Goal: Task Accomplishment & Management: Manage account settings

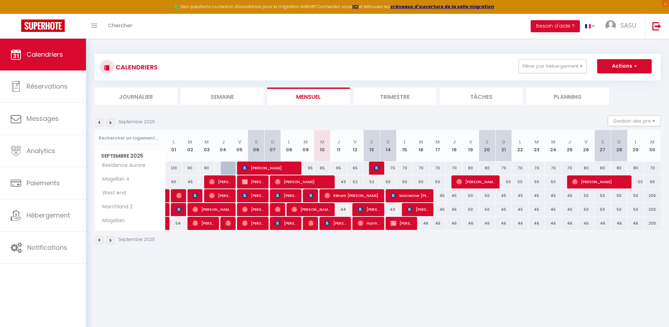
click at [617, 79] on div "CALENDRIERS Filtrer par hébergement Mes appartements [GEOGRAPHIC_DATA] Residenc…" at bounding box center [377, 67] width 566 height 27
click at [625, 73] on div "CALENDRIERS Filtrer par hébergement Mes appartements [GEOGRAPHIC_DATA] Residenc…" at bounding box center [377, 67] width 555 height 16
click at [629, 71] on button "Actions" at bounding box center [624, 66] width 54 height 14
click at [574, 71] on button "Filtrer par hébergement" at bounding box center [553, 66] width 68 height 14
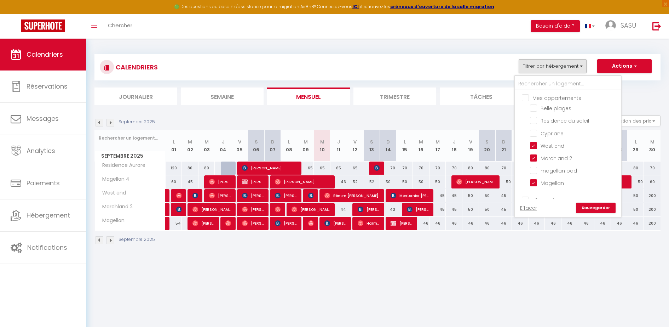
click at [528, 99] on input "Mes appartements" at bounding box center [575, 97] width 106 height 7
checkbox input "true"
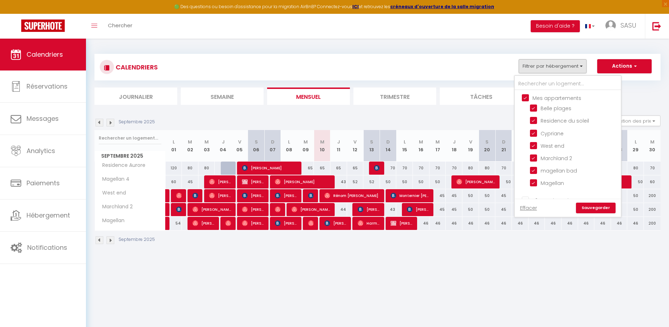
checkbox input "true"
checkbox input "false"
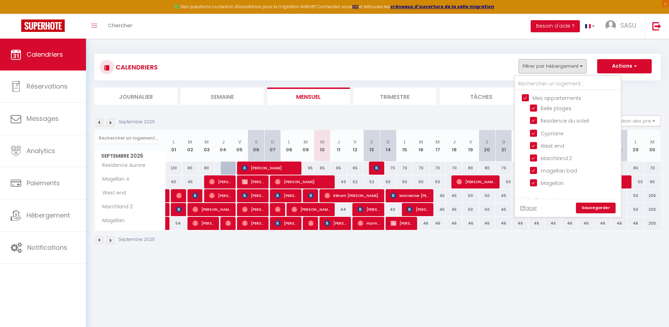
checkbox input "false"
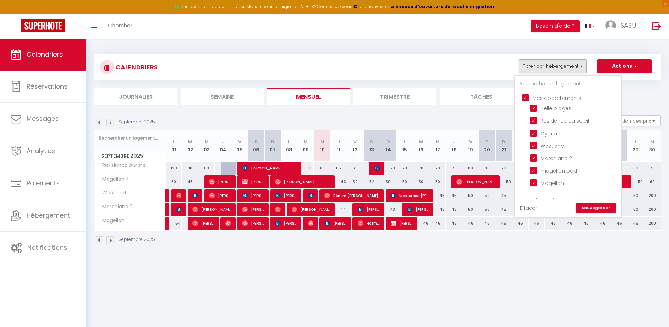
checkbox input "false"
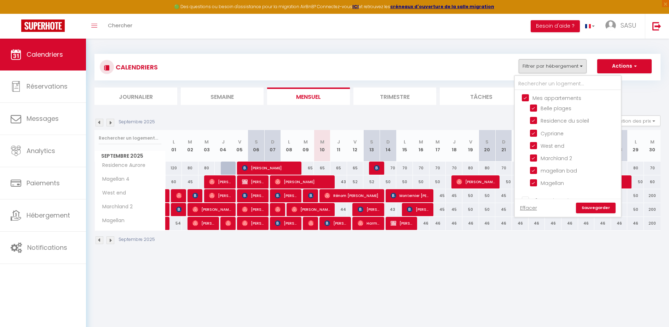
checkbox input "false"
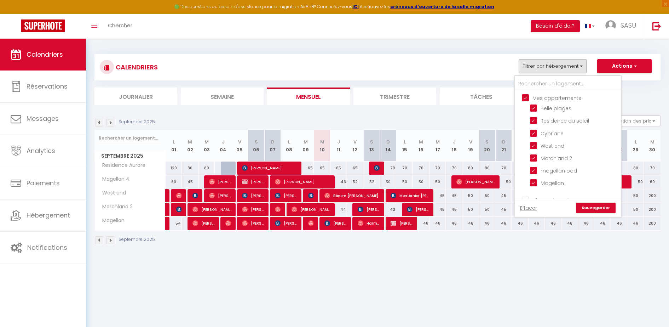
checkbox input "false"
click at [528, 99] on input "Mes appartements" at bounding box center [575, 97] width 106 height 7
checkbox input "false"
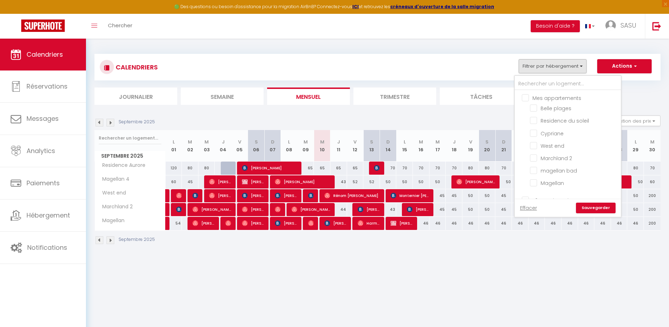
checkbox input "false"
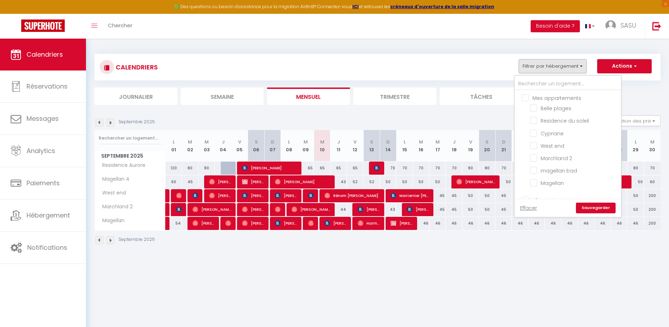
checkbox input "false"
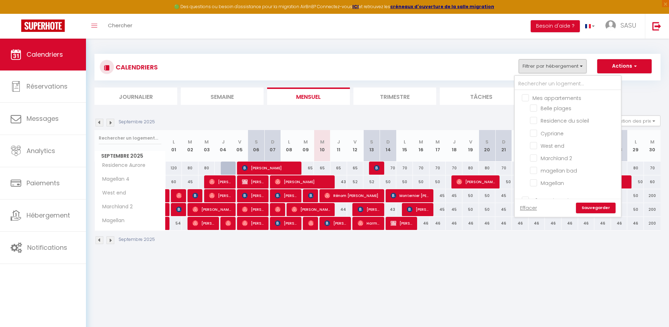
checkbox input "false"
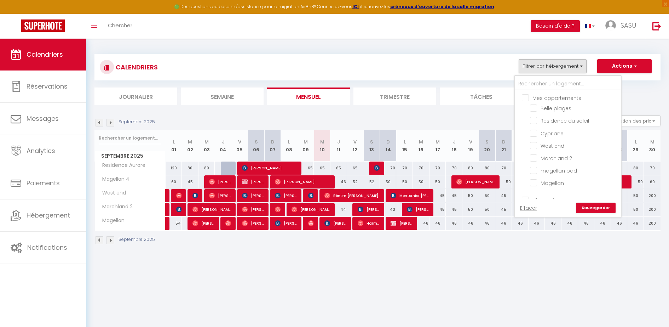
checkbox input "false"
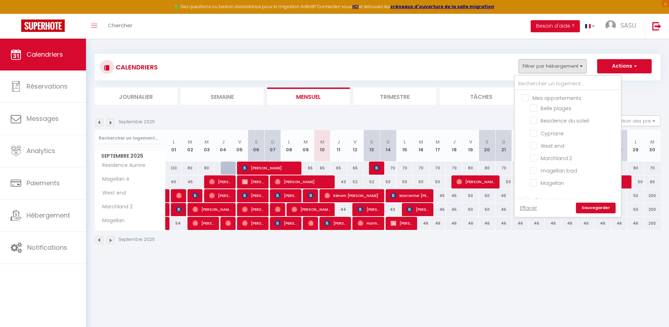
checkbox input "false"
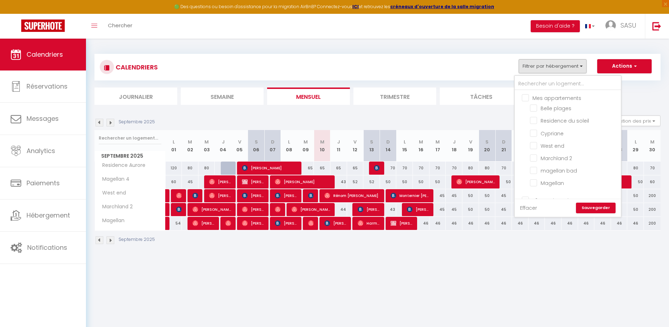
click at [532, 207] on link "Effacer" at bounding box center [528, 208] width 17 height 8
checkbox input "false"
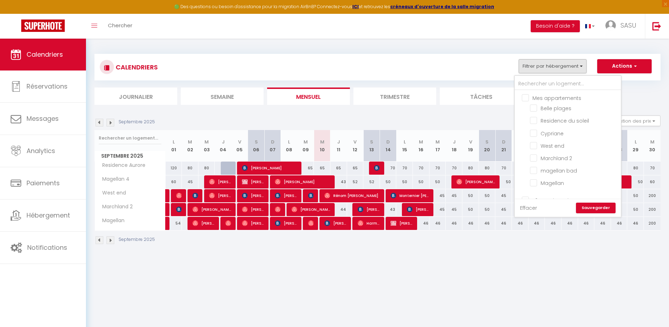
checkbox input "false"
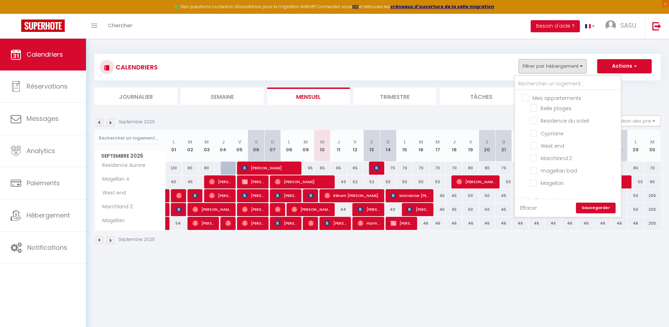
checkbox input "false"
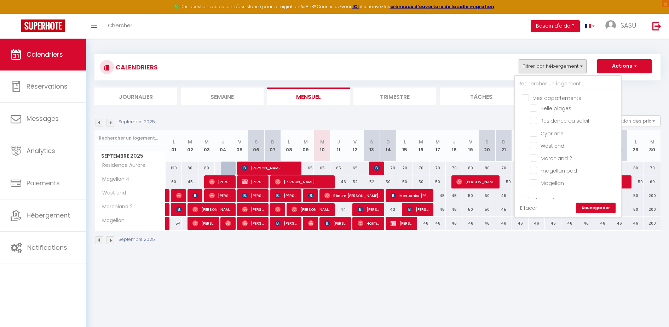
checkbox input "false"
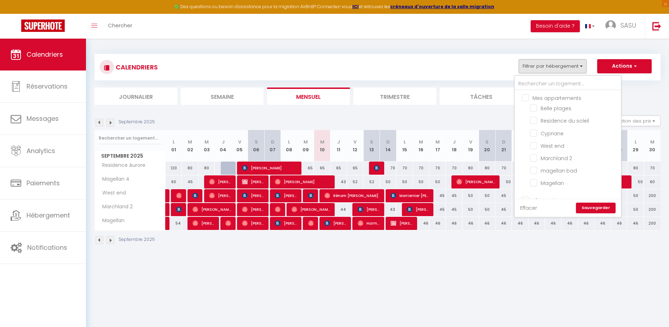
checkbox input "false"
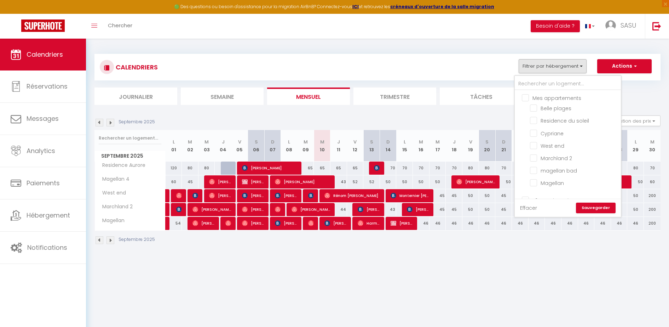
checkbox input "false"
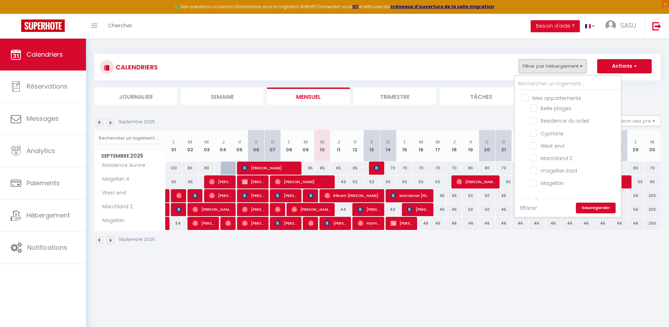
checkbox input "false"
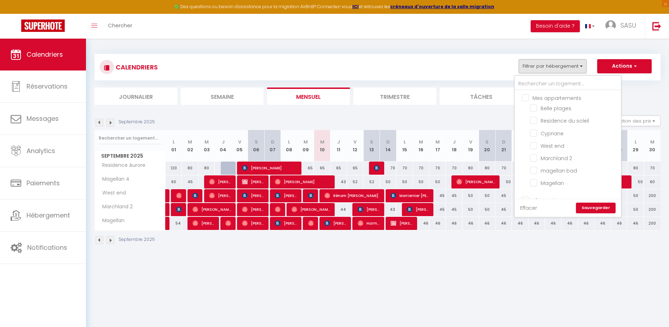
checkbox input "false"
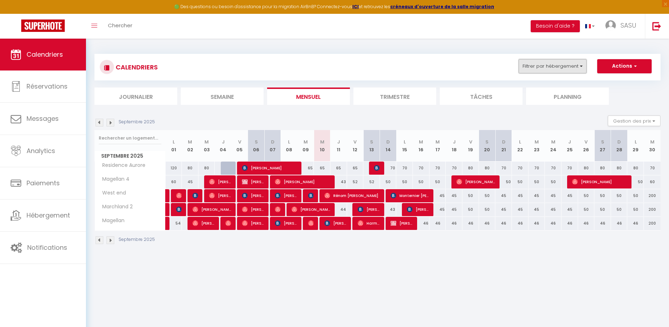
click at [563, 66] on button "Filtrer par hébergement" at bounding box center [553, 66] width 68 height 14
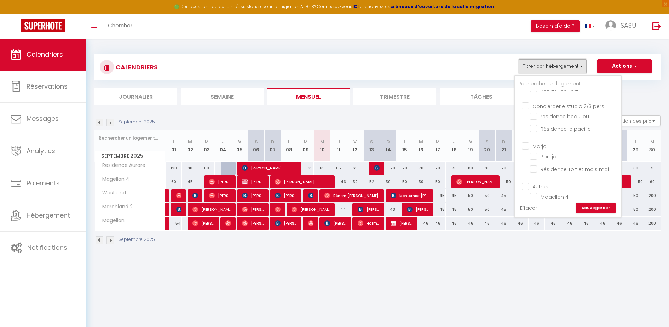
scroll to position [357, 0]
click at [535, 171] on input "Résidence Toit et mois mai ·" at bounding box center [574, 169] width 88 height 7
checkbox input "true"
checkbox input "false"
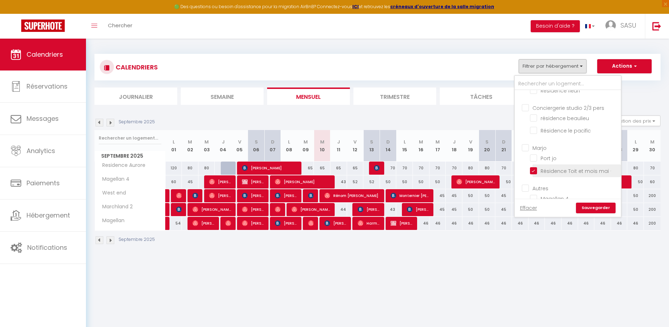
checkbox input "false"
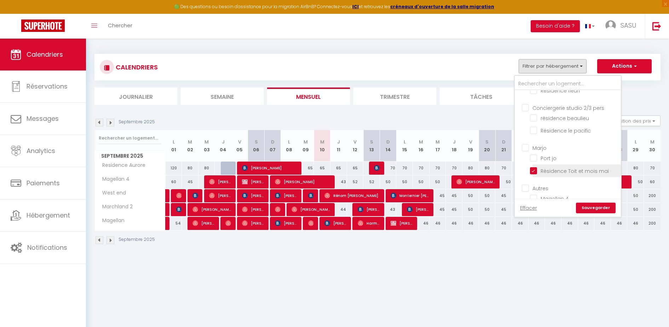
checkbox input "false"
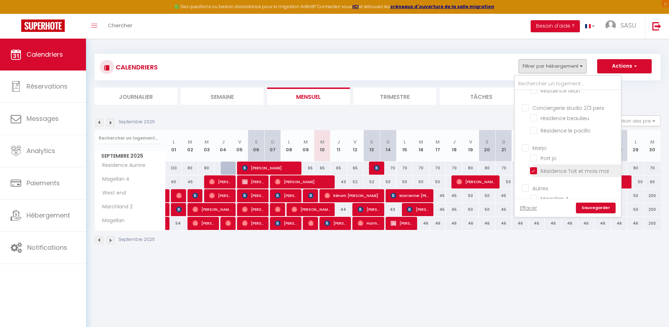
checkbox input "false"
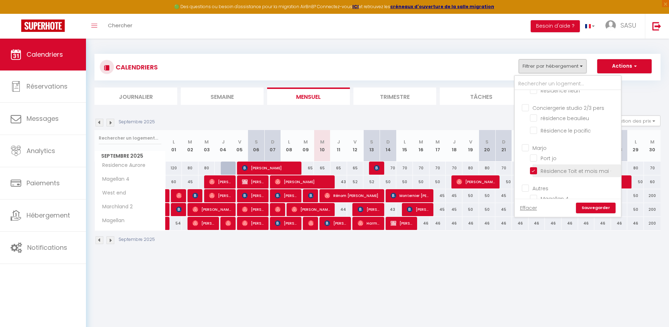
checkbox input "false"
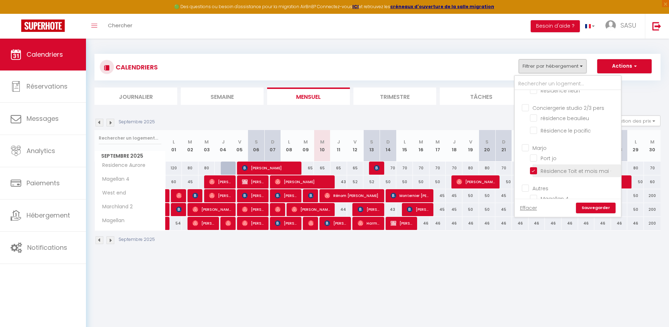
checkbox input "false"
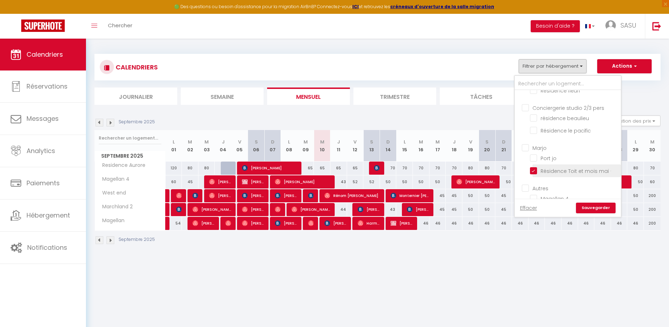
checkbox input "false"
click at [593, 205] on link "Sauvegarder" at bounding box center [596, 207] width 40 height 11
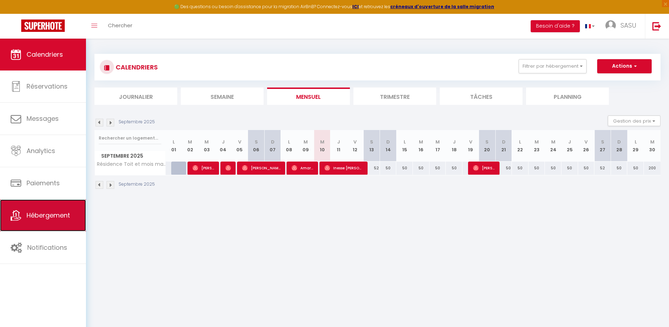
click at [61, 221] on link "Hébergement" at bounding box center [43, 215] width 86 height 32
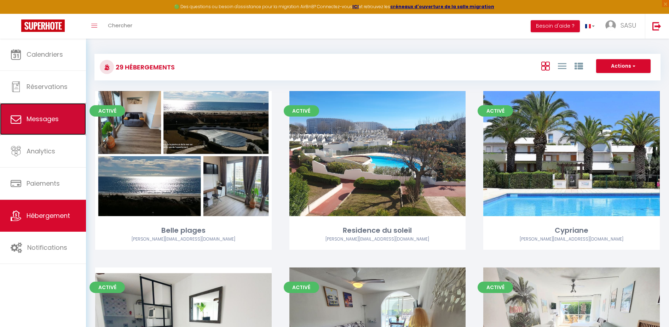
click at [46, 127] on link "Messages" at bounding box center [43, 119] width 86 height 32
select select "message"
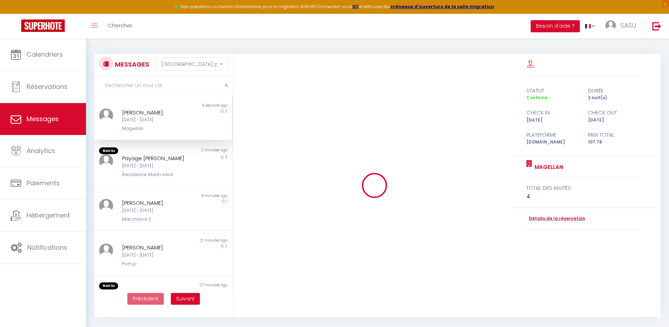
scroll to position [2703, 0]
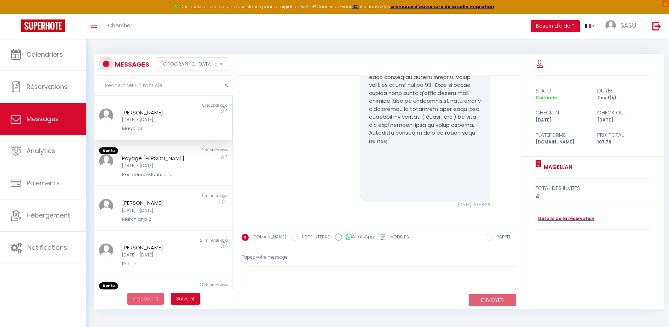
click at [169, 124] on div "[PERSON_NAME] [DATE] - [DATE] Magellan" at bounding box center [157, 120] width 80 height 24
click at [145, 171] on div "Résidence Marin land" at bounding box center [157, 174] width 71 height 7
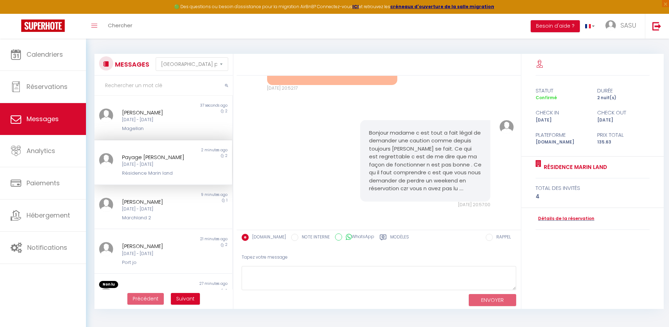
scroll to position [43, 0]
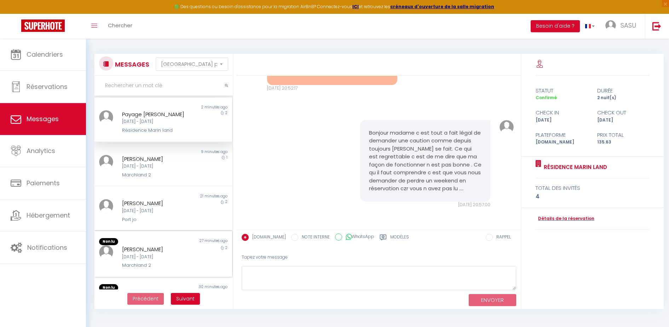
click at [172, 241] on div "27 minutes ago" at bounding box center [197, 241] width 69 height 7
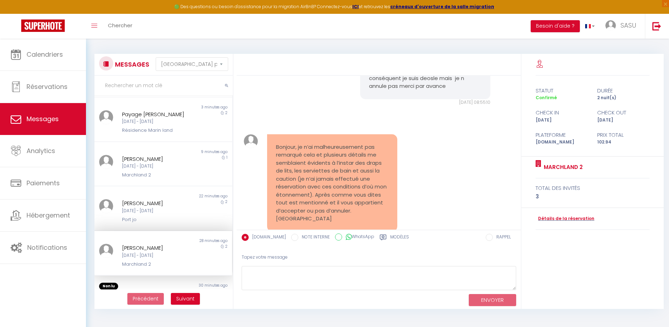
scroll to position [2150, 0]
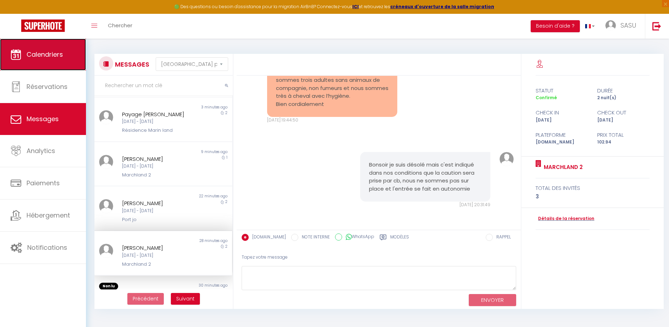
click at [50, 63] on link "Calendriers" at bounding box center [43, 55] width 86 height 32
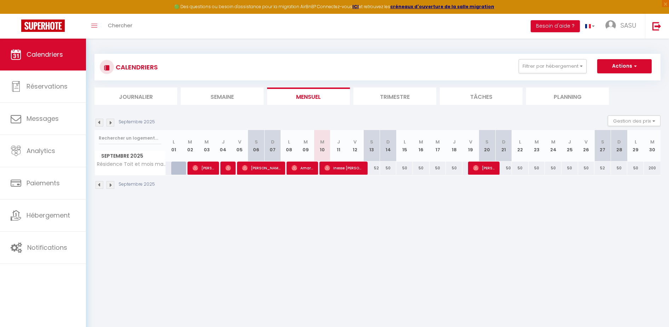
click at [98, 120] on img at bounding box center [100, 123] width 8 height 8
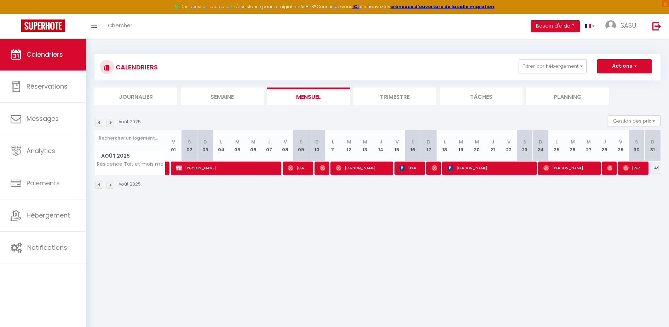
click at [98, 120] on img at bounding box center [100, 123] width 8 height 8
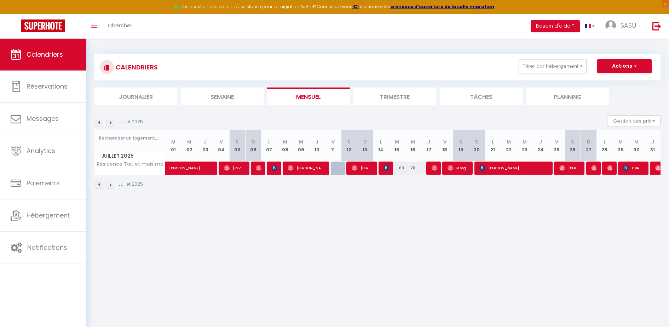
click at [98, 120] on img at bounding box center [100, 123] width 8 height 8
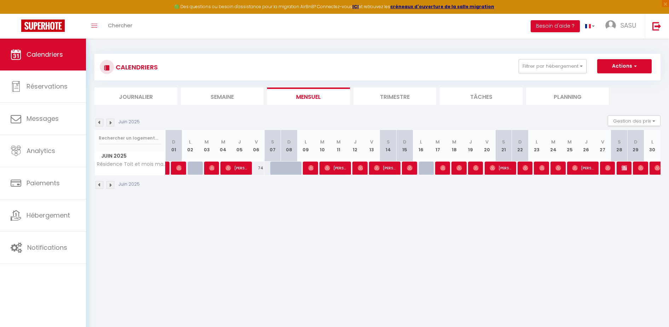
click at [98, 120] on img at bounding box center [100, 123] width 8 height 8
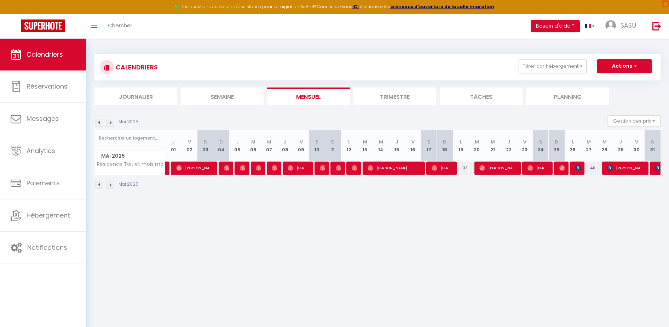
click at [98, 120] on img at bounding box center [100, 123] width 8 height 8
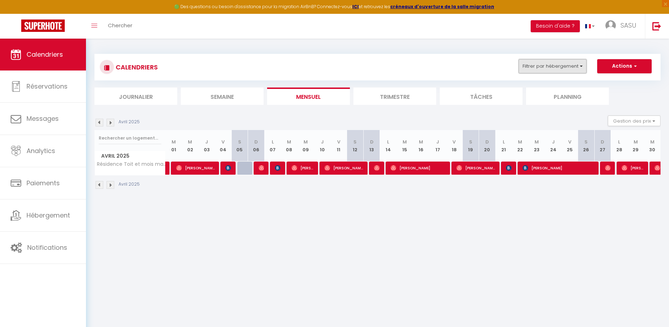
click at [545, 65] on button "Filtrer par hébergement" at bounding box center [553, 66] width 68 height 14
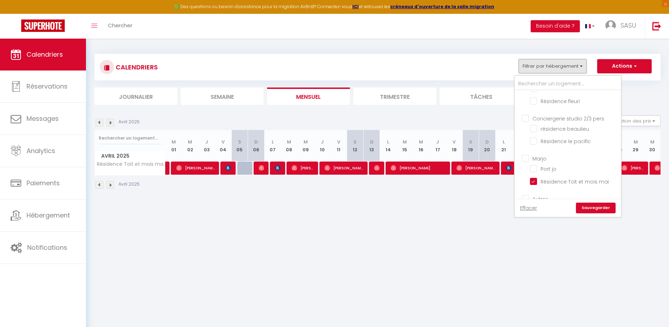
scroll to position [367, 0]
click at [537, 161] on input "Résidence Toit et mois mai ·" at bounding box center [574, 160] width 88 height 7
checkbox input "false"
click at [547, 128] on input "Le concorde" at bounding box center [574, 125] width 88 height 7
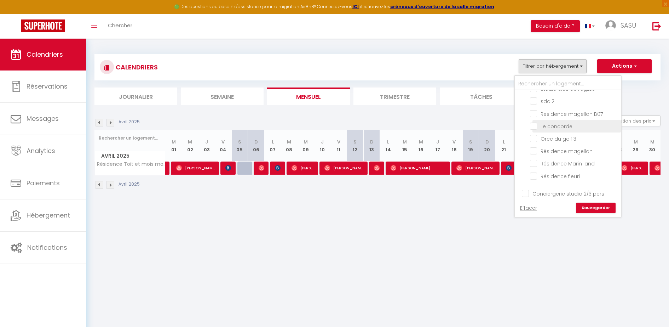
checkbox input "true"
checkbox input "false"
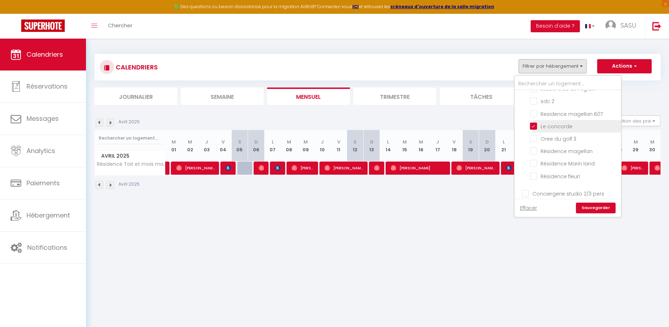
checkbox input "false"
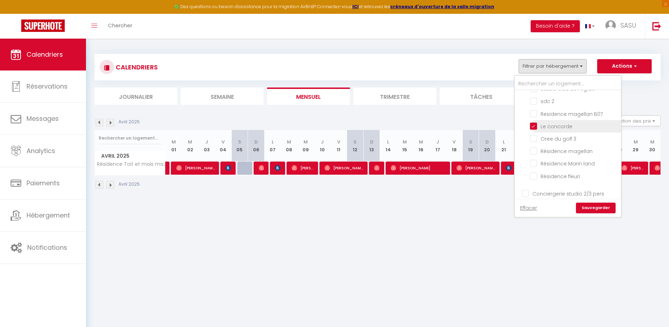
checkbox input "false"
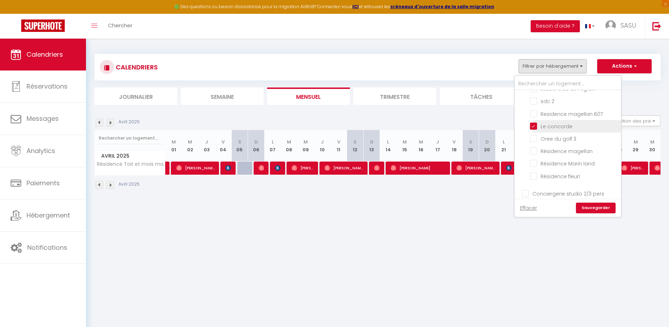
checkbox input "false"
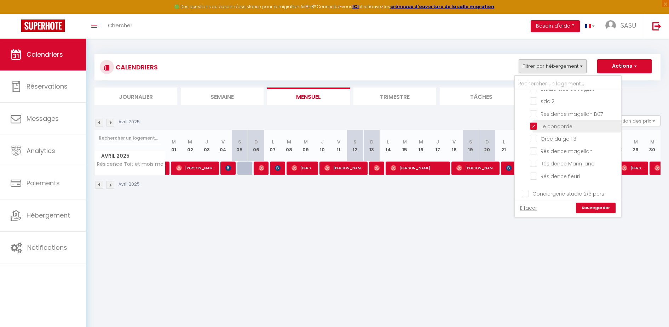
checkbox input "false"
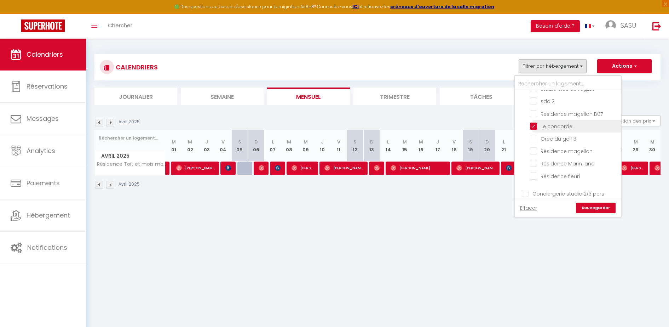
checkbox input "false"
click at [597, 209] on link "Sauvegarder" at bounding box center [596, 207] width 40 height 11
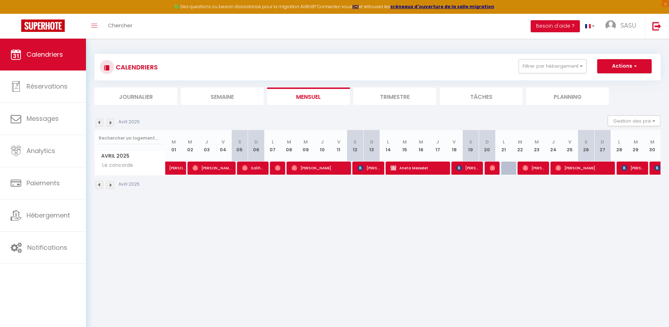
click at [111, 120] on img at bounding box center [110, 123] width 8 height 8
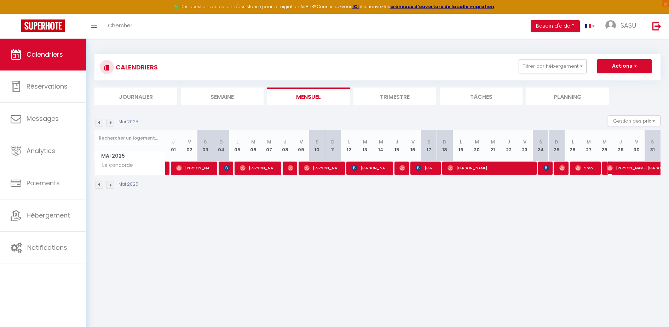
click at [641, 172] on span "[PERSON_NAME],[PERSON_NAME]" at bounding box center [639, 167] width 65 height 13
select select "OK"
select select "1"
select select "0"
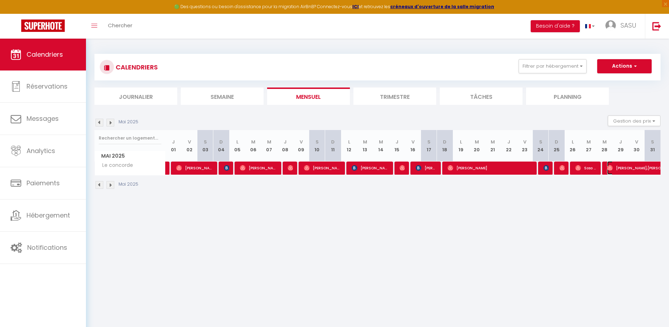
select select "1"
select select
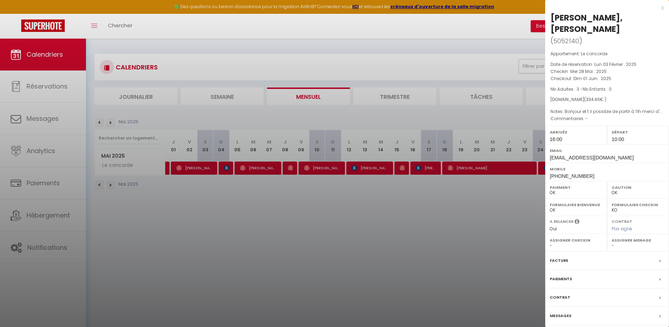
click at [385, 242] on div at bounding box center [334, 163] width 669 height 327
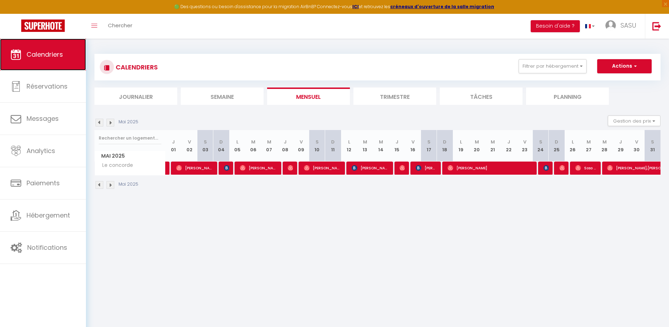
click at [45, 42] on link "Calendriers" at bounding box center [43, 55] width 86 height 32
click at [39, 54] on span "Calendriers" at bounding box center [45, 54] width 36 height 9
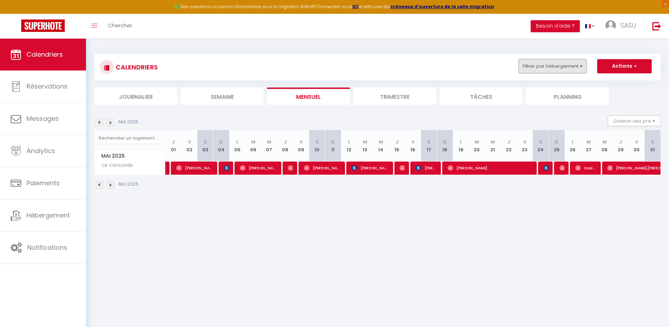
click at [571, 63] on button "Filtrer par hébergement" at bounding box center [553, 66] width 68 height 14
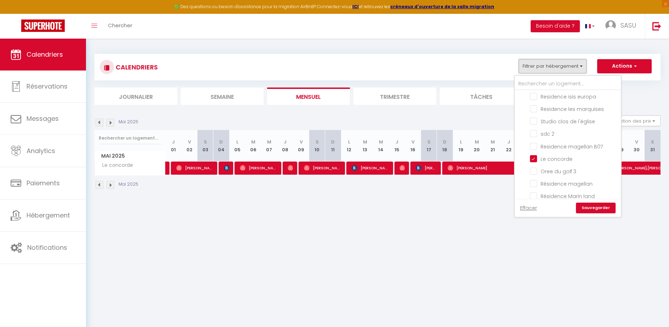
scroll to position [262, 0]
click at [553, 137] on input "Le concorde" at bounding box center [574, 135] width 88 height 7
checkbox input "false"
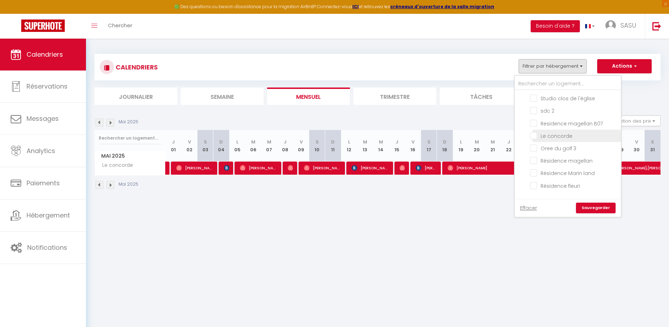
checkbox input "false"
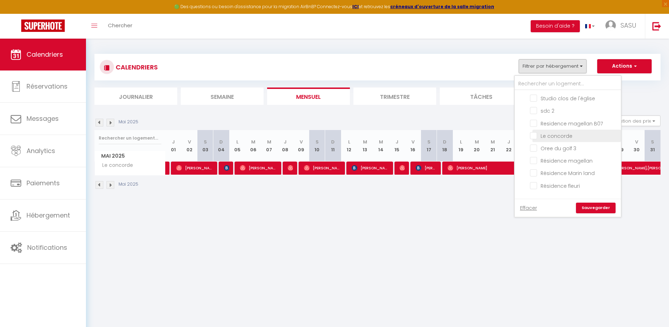
checkbox input "false"
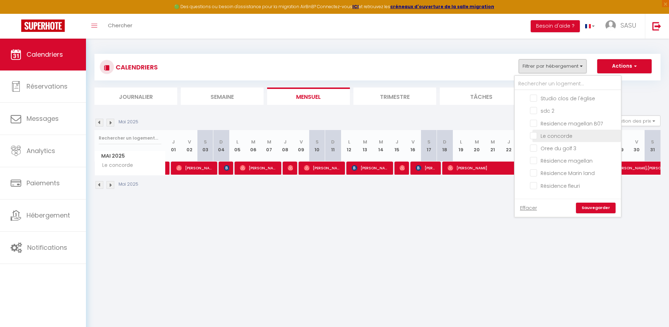
checkbox input "false"
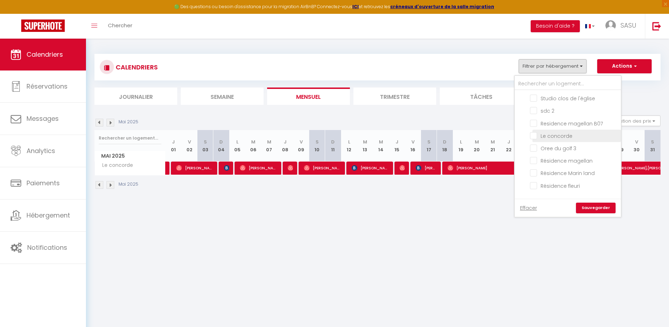
checkbox input "false"
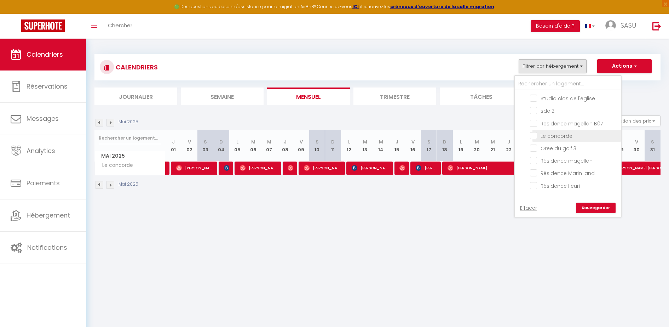
checkbox input "false"
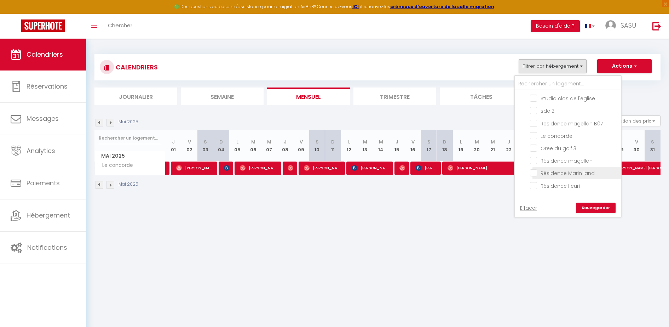
click at [562, 175] on input "Résidence Marin land" at bounding box center [574, 172] width 88 height 7
checkbox input "true"
checkbox input "false"
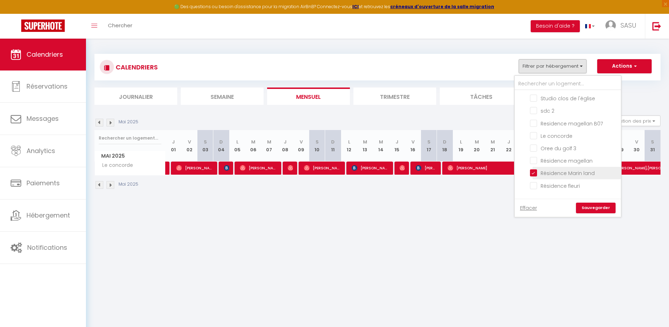
checkbox input "false"
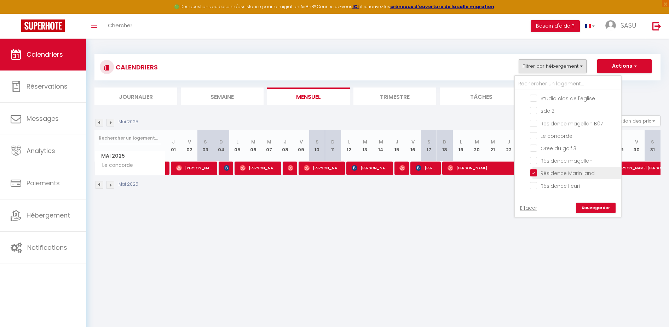
checkbox input "false"
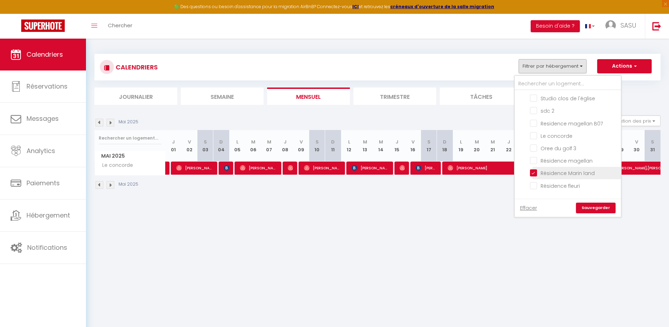
checkbox input "false"
click at [583, 204] on link "Sauvegarder" at bounding box center [596, 207] width 40 height 11
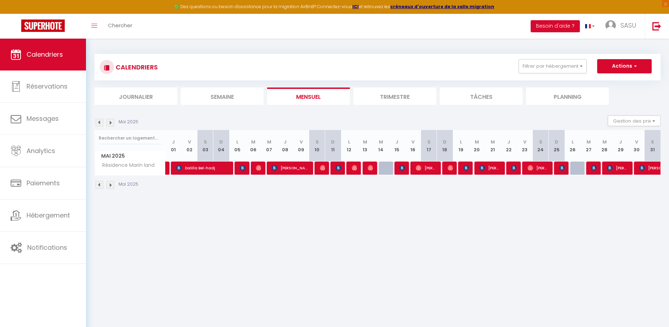
click at [106, 125] on div "Mai 2025" at bounding box center [117, 123] width 46 height 8
click at [113, 124] on img at bounding box center [110, 123] width 8 height 8
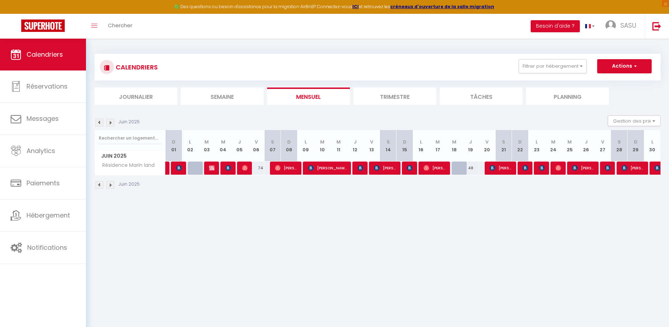
click at [113, 124] on img at bounding box center [110, 123] width 8 height 8
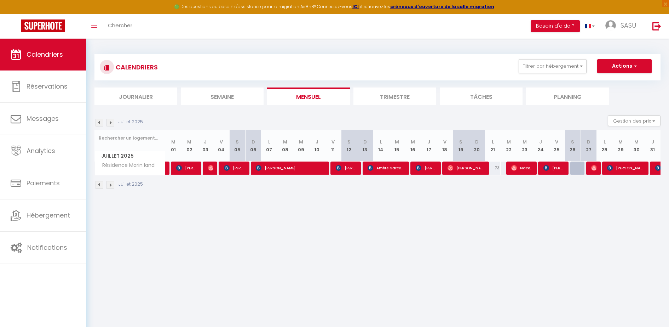
click at [113, 124] on img at bounding box center [110, 123] width 8 height 8
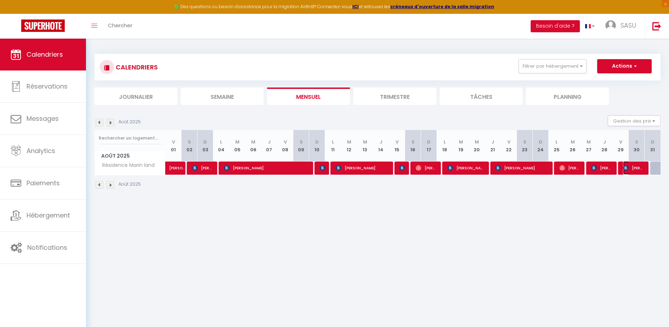
click at [631, 172] on span "[PERSON_NAME] del par" at bounding box center [633, 167] width 21 height 13
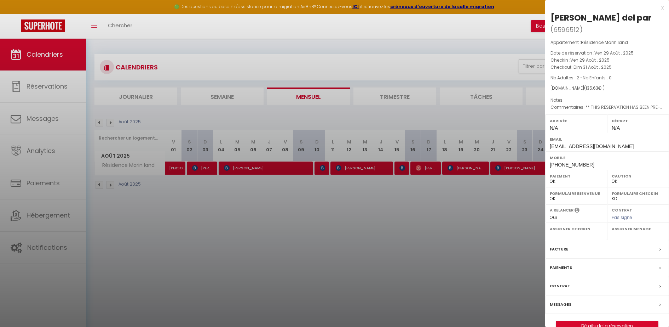
click at [455, 244] on div at bounding box center [334, 163] width 669 height 327
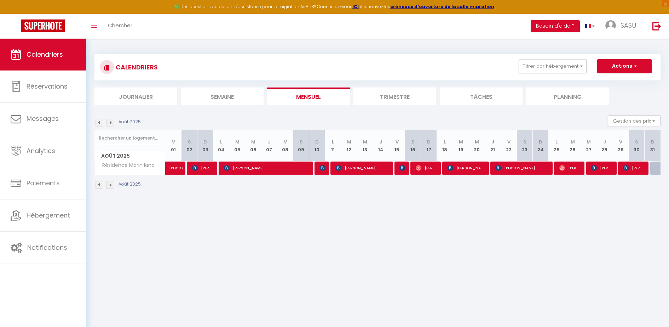
click at [111, 120] on img at bounding box center [110, 123] width 8 height 8
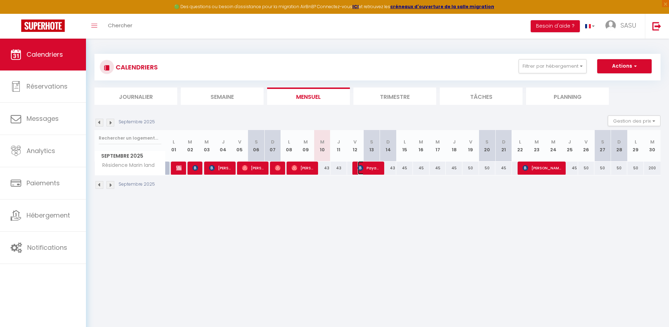
click at [363, 169] on img at bounding box center [361, 168] width 6 height 6
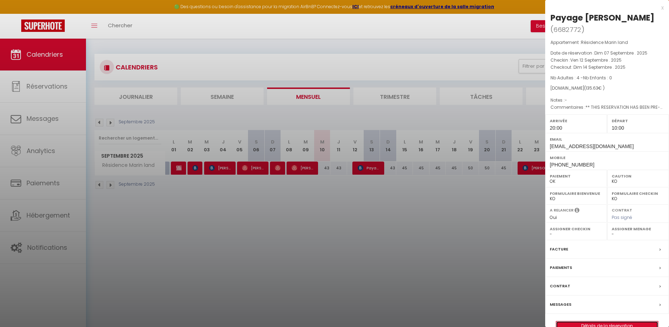
click at [592, 321] on link "Détails de la réservation" at bounding box center [607, 325] width 102 height 9
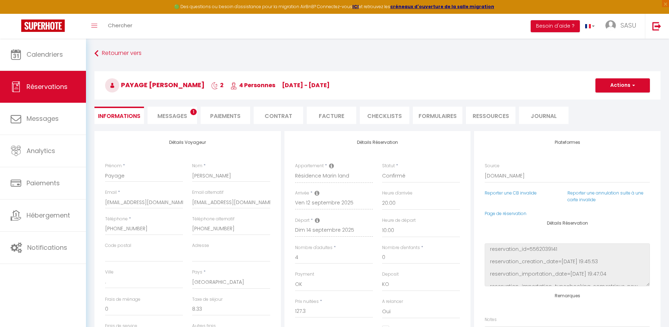
click at [167, 123] on li "Messages 1" at bounding box center [173, 114] width 50 height 17
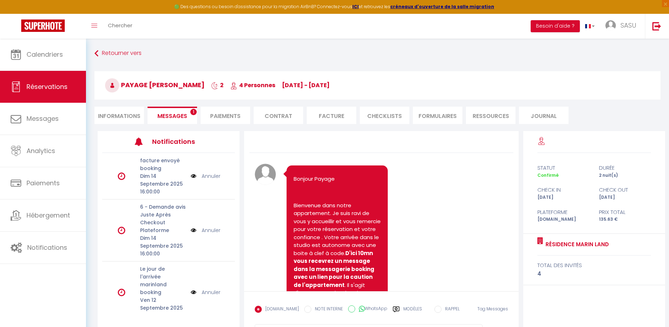
click at [113, 116] on li "Informations" at bounding box center [119, 114] width 50 height 17
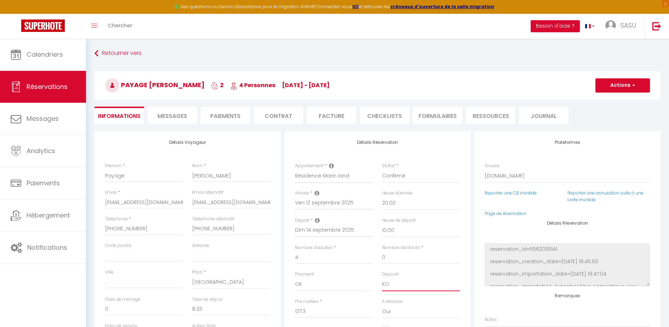
click at [399, 285] on select "OK KO" at bounding box center [421, 283] width 78 height 13
click at [382, 277] on select "OK KO" at bounding box center [421, 283] width 78 height 13
click at [616, 88] on button "Actions" at bounding box center [622, 85] width 54 height 14
click at [603, 100] on link "Enregistrer" at bounding box center [616, 100] width 56 height 9
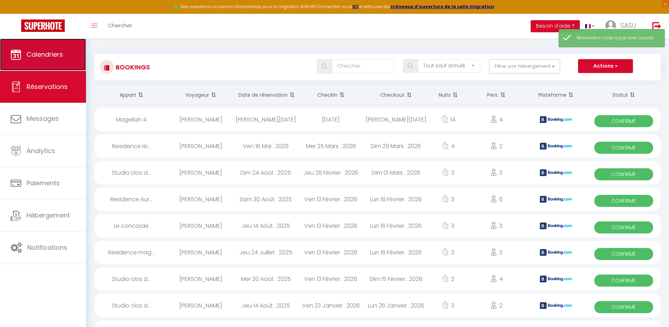
click at [59, 51] on span "Calendriers" at bounding box center [45, 54] width 36 height 9
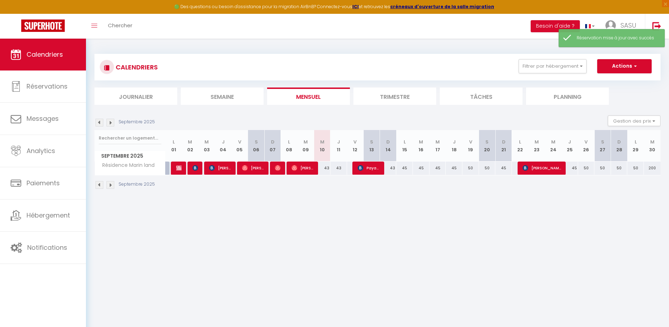
click at [327, 166] on div "43" at bounding box center [322, 167] width 17 height 13
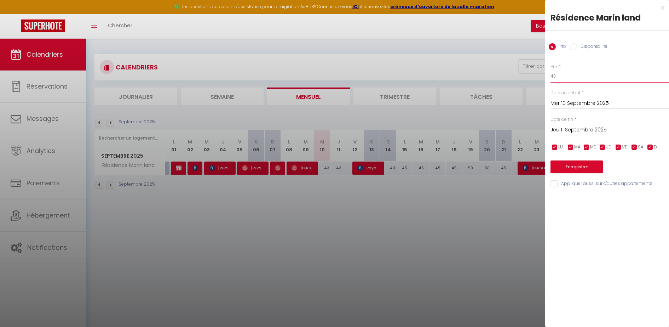
drag, startPoint x: 564, startPoint y: 78, endPoint x: 494, endPoint y: 91, distance: 70.9
click at [494, 91] on body "🟢 Des questions ou besoin d'assistance pour la migration AirBnB? Connectez-vous…" at bounding box center [334, 202] width 669 height 327
click at [325, 183] on div at bounding box center [334, 163] width 669 height 327
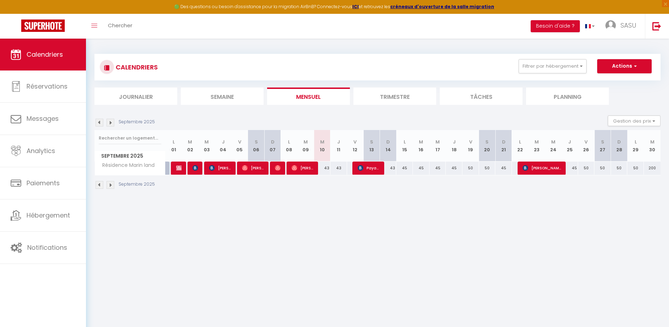
click at [338, 166] on div "43" at bounding box center [338, 167] width 17 height 13
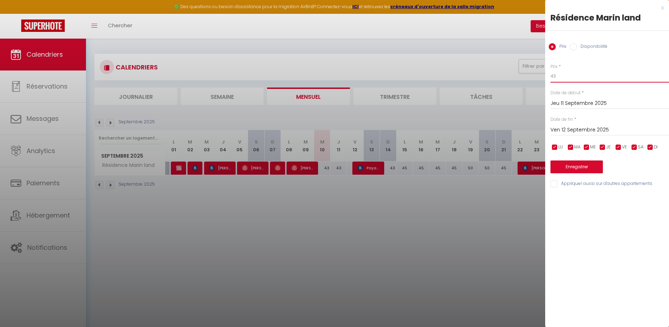
drag, startPoint x: 561, startPoint y: 77, endPoint x: 527, endPoint y: 78, distance: 33.6
click at [527, 78] on body "🟢 Des questions ou besoin d'assistance pour la migration AirBnB? Connectez-vous…" at bounding box center [334, 202] width 669 height 327
click at [415, 236] on div at bounding box center [334, 163] width 669 height 327
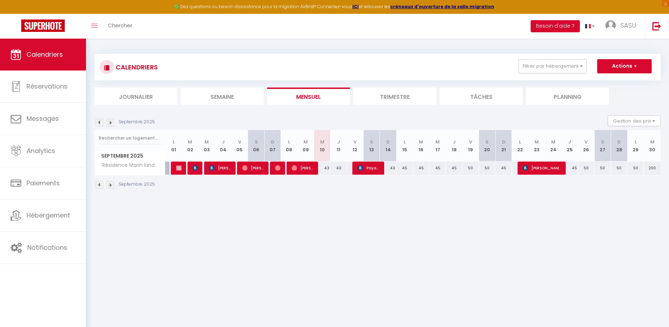
click at [338, 171] on div "43" at bounding box center [338, 167] width 17 height 13
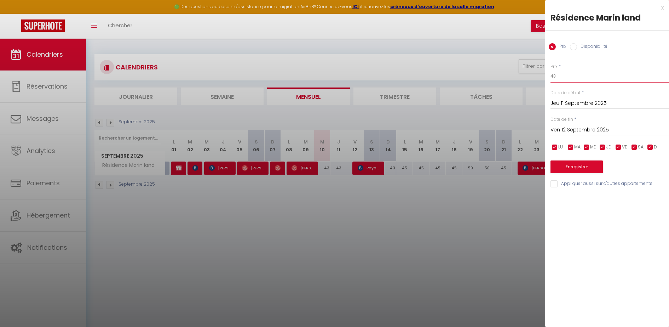
drag, startPoint x: 565, startPoint y: 76, endPoint x: 520, endPoint y: 75, distance: 44.6
click at [520, 75] on body "🟢 Des questions ou besoin d'assistance pour la migration AirBnB? Connectez-vous…" at bounding box center [334, 202] width 669 height 327
click at [584, 169] on button "Enregistrer" at bounding box center [577, 166] width 52 height 13
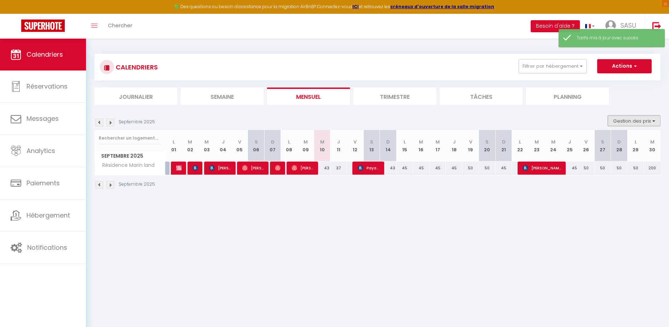
click at [636, 116] on button "Gestion des prix" at bounding box center [634, 120] width 53 height 11
click at [612, 142] on input "Nb Nuits minimum" at bounding box center [629, 142] width 64 height 7
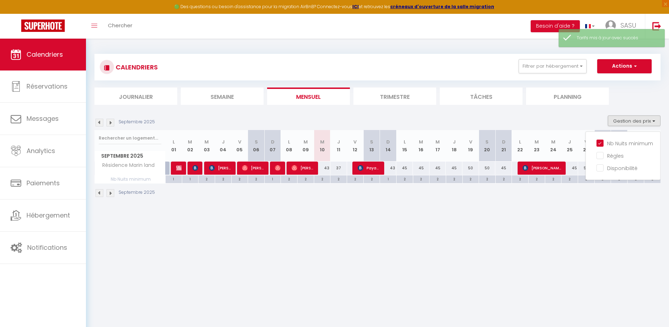
click at [337, 177] on div "2" at bounding box center [338, 178] width 16 height 7
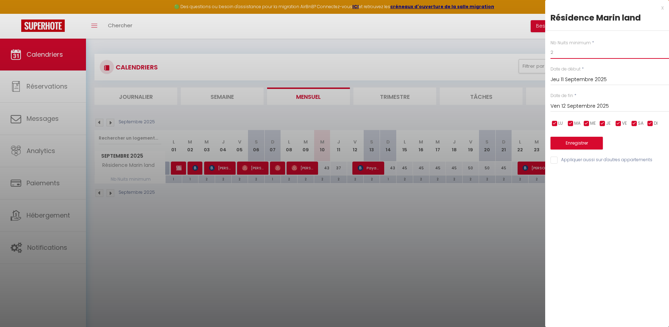
drag, startPoint x: 559, startPoint y: 53, endPoint x: 536, endPoint y: 53, distance: 23.4
click at [536, 53] on body "🟢 Des questions ou besoin d'assistance pour la migration AirBnB? Connectez-vous…" at bounding box center [334, 202] width 669 height 327
click at [580, 146] on button "Enregistrer" at bounding box center [577, 143] width 52 height 13
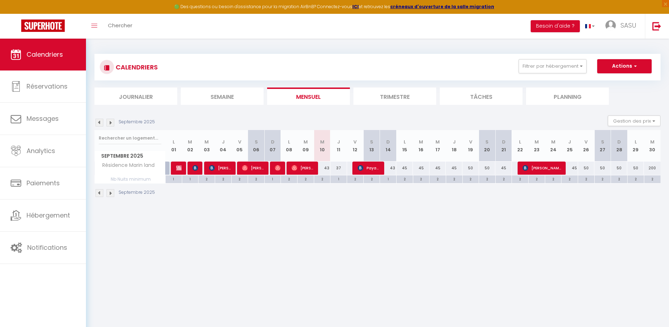
click at [322, 180] on div "2" at bounding box center [322, 178] width 16 height 7
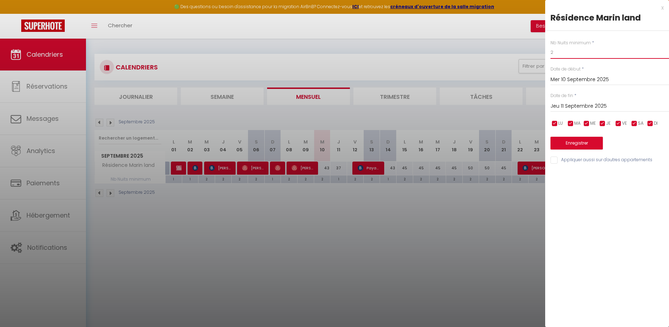
drag, startPoint x: 572, startPoint y: 49, endPoint x: 542, endPoint y: 59, distance: 32.4
click at [542, 59] on body "🟢 Des questions ou besoin d'assistance pour la migration AirBnB? Connectez-vous…" at bounding box center [334, 202] width 669 height 327
click at [568, 144] on button "Enregistrer" at bounding box center [577, 143] width 52 height 13
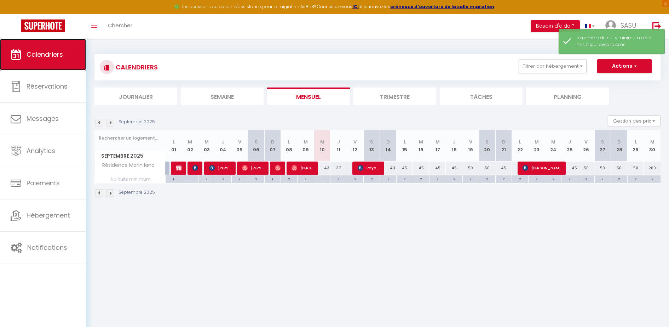
click at [50, 53] on span "Calendriers" at bounding box center [45, 54] width 36 height 9
click at [52, 57] on span "Calendriers" at bounding box center [45, 54] width 36 height 9
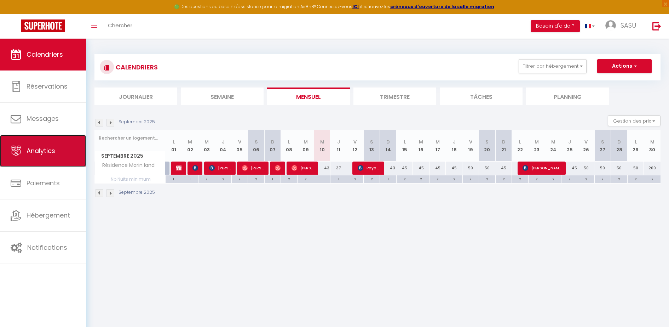
click at [54, 159] on link "Analytics" at bounding box center [43, 151] width 86 height 32
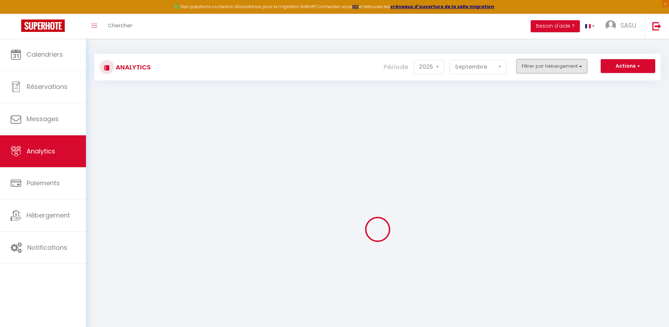
click at [554, 66] on button "Filtrer par hébergement" at bounding box center [552, 66] width 71 height 14
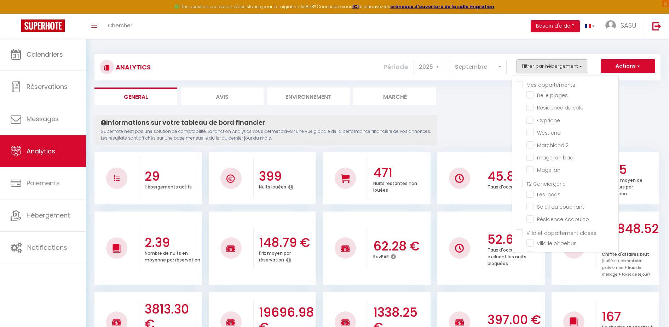
click at [523, 85] on appartements "Mes appartements" at bounding box center [567, 84] width 103 height 7
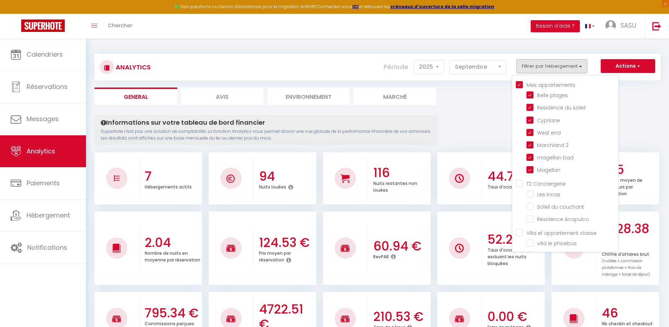
click at [521, 185] on Conciergerie "T2 Conciergerie" at bounding box center [567, 182] width 103 height 7
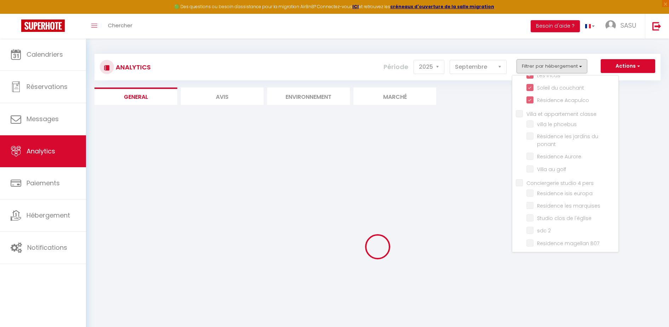
scroll to position [120, 0]
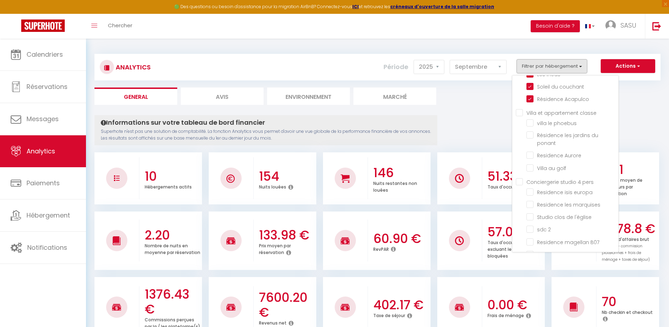
click at [522, 112] on classe "Villa et appartement classe" at bounding box center [567, 112] width 103 height 7
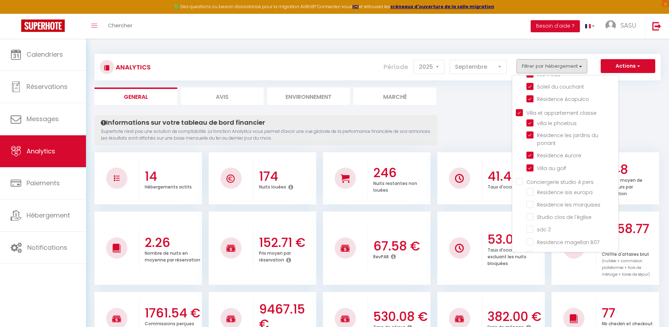
click at [518, 184] on pers "Conciergerie studio 4 pers" at bounding box center [567, 181] width 103 height 7
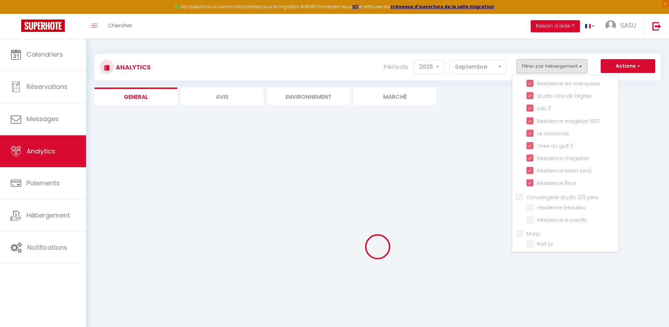
scroll to position [281, 0]
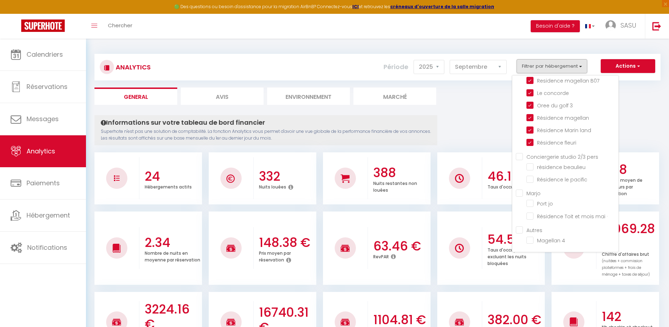
click at [521, 157] on pers "Conciergerie studio 2/3 pers" at bounding box center [567, 155] width 103 height 7
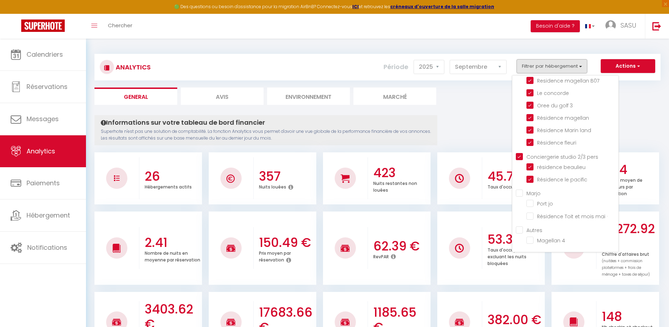
click at [520, 195] on input "Marjo" at bounding box center [567, 192] width 103 height 7
click at [519, 229] on input "Autres" at bounding box center [567, 229] width 103 height 7
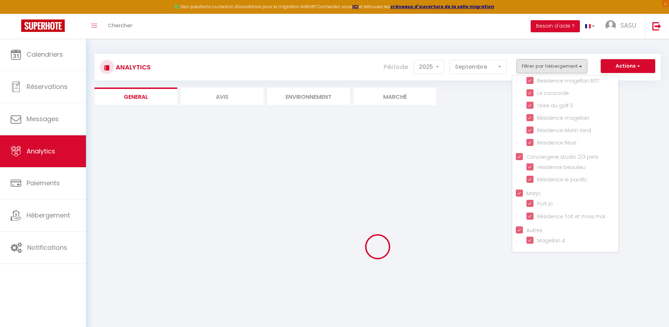
click at [471, 175] on div at bounding box center [377, 246] width 566 height 263
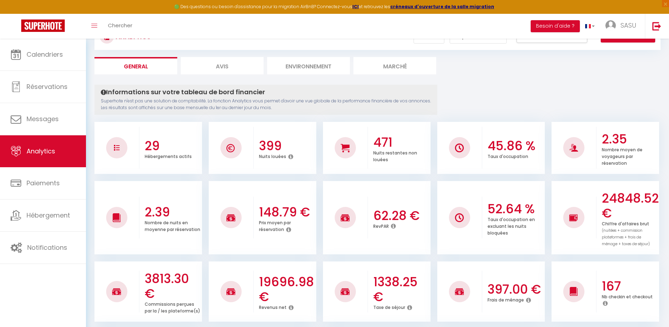
scroll to position [16, 0]
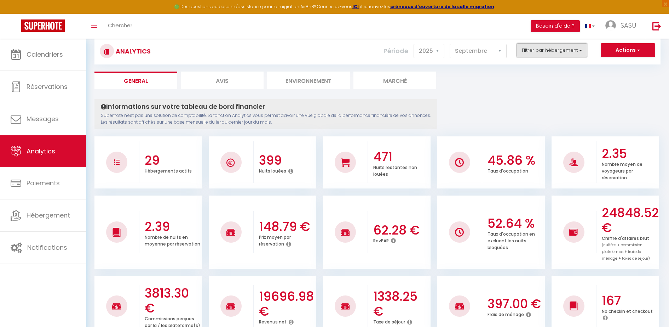
click at [577, 50] on button "Filtrer par hébergement" at bounding box center [552, 50] width 71 height 14
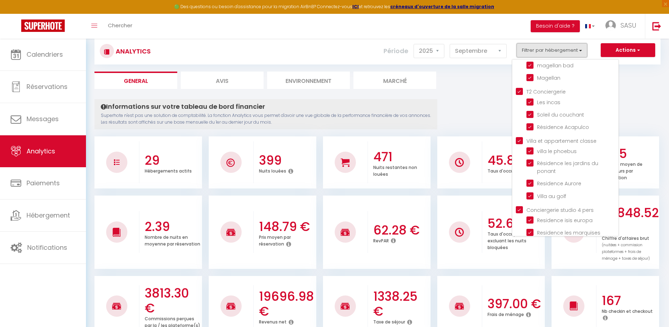
scroll to position [0, 0]
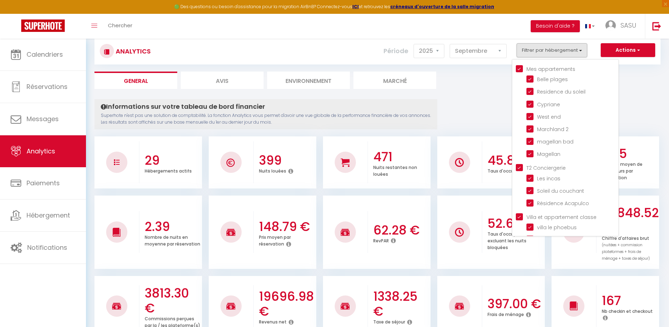
click at [555, 68] on appartements "Mes appartements" at bounding box center [567, 68] width 103 height 7
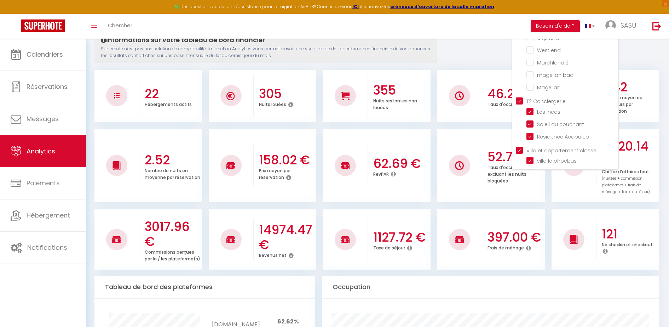
scroll to position [76, 0]
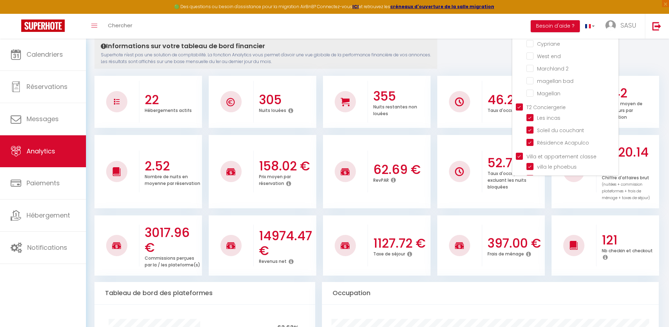
click at [483, 79] on li "46.21 % Taux d'occupation" at bounding box center [491, 102] width 108 height 52
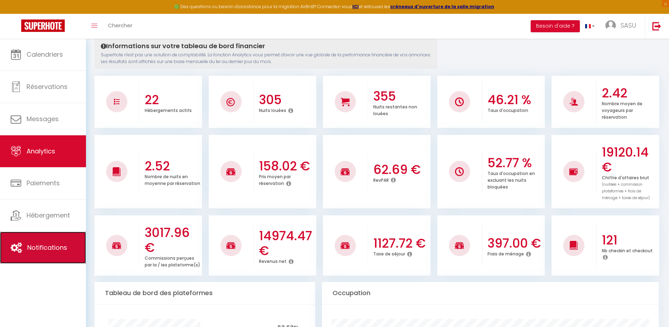
click at [44, 243] on span "Notifications" at bounding box center [47, 247] width 40 height 9
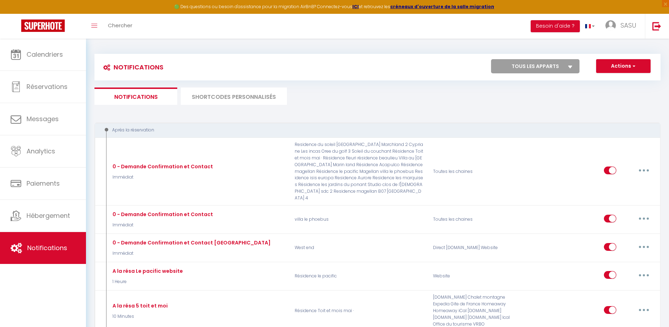
click at [569, 64] on select "Tous les apparts Belle plages Residence du soleil [PERSON_NAME][GEOGRAPHIC_DATA…" at bounding box center [535, 66] width 88 height 14
click at [491, 59] on select "Tous les apparts Belle plages Residence du soleil [PERSON_NAME][GEOGRAPHIC_DATA…" at bounding box center [535, 66] width 88 height 14
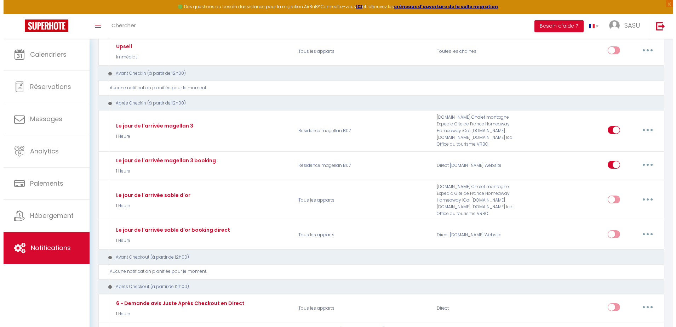
scroll to position [501, 0]
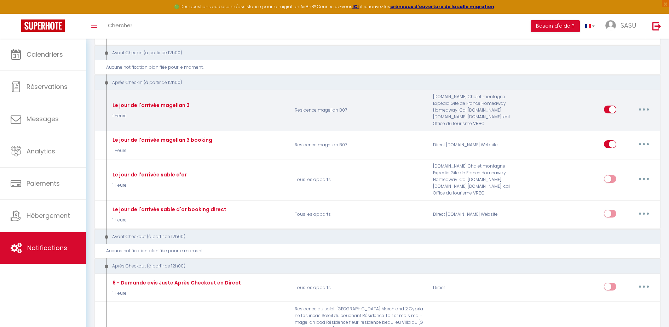
click at [644, 104] on button "button" at bounding box center [644, 109] width 20 height 11
click at [622, 119] on link "Editer" at bounding box center [625, 125] width 52 height 12
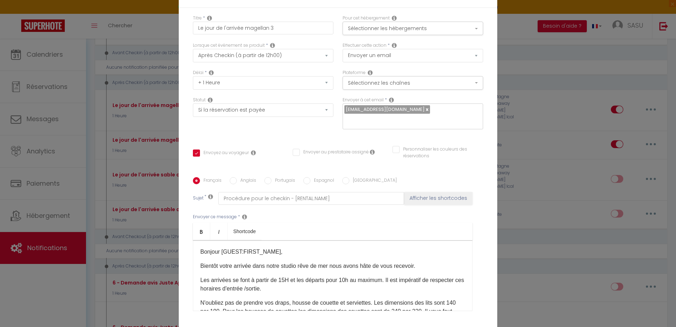
click at [277, 270] on div "Bonjour [GUEST:FIRST_NAME], Bientôt votre arrivée dans notre studio rêve de mer…" at bounding box center [332, 275] width 279 height 71
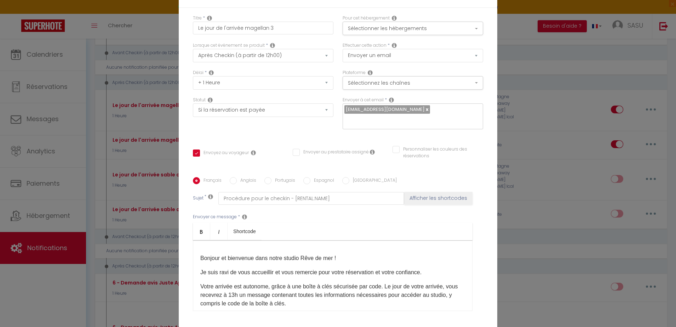
scroll to position [0, 0]
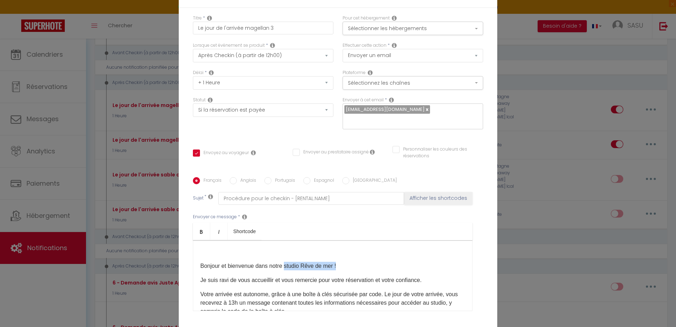
drag, startPoint x: 355, startPoint y: 259, endPoint x: 283, endPoint y: 258, distance: 72.2
click at [283, 261] on p "Bonjour et bienvenue dans notre studio Rêve de mer !" at bounding box center [332, 265] width 265 height 8
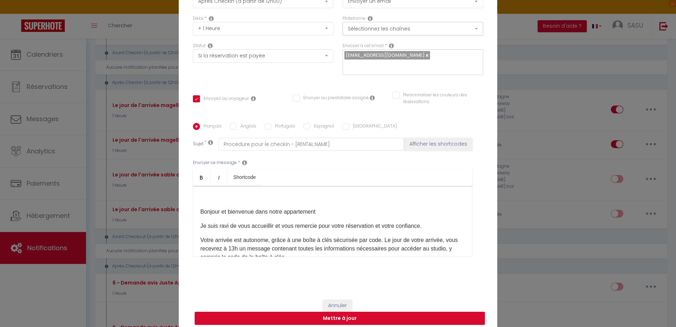
click at [403, 236] on p "Votre arrivée est autonome, grâce à une boîte à clés sécurisée par code. Le jou…" at bounding box center [332, 248] width 265 height 25
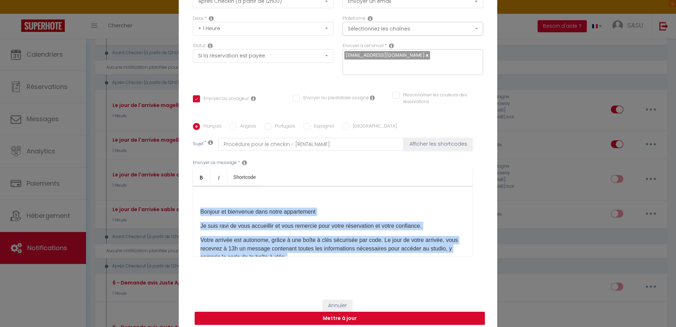
copy div "Loremip do sitametco adip elits doeiusmodte In utla etdo ma aliq enimadmini ve …"
click at [282, 214] on div "Bonjour et bienvenue dans notre appartement Je suis ravi de vous accueillir et …" at bounding box center [332, 221] width 279 height 71
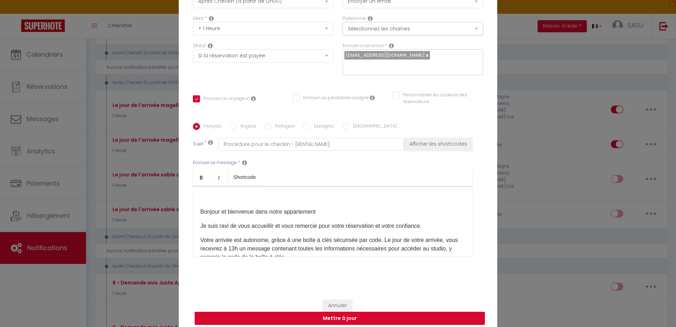
click at [324, 315] on button "Mettre à jour" at bounding box center [340, 317] width 290 height 13
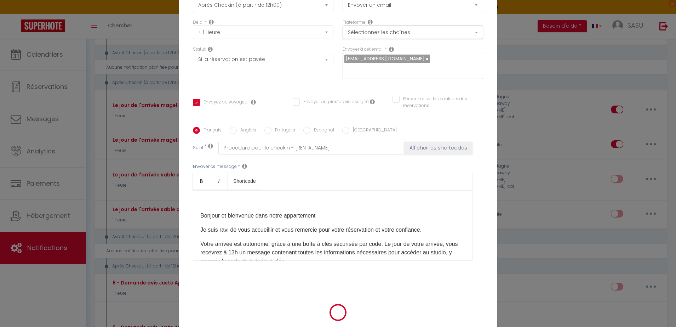
scroll to position [50, 0]
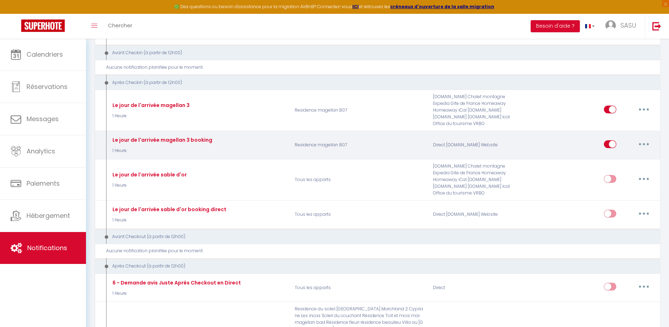
click at [642, 138] on button "button" at bounding box center [644, 143] width 20 height 11
click at [614, 154] on link "Editer" at bounding box center [625, 160] width 52 height 12
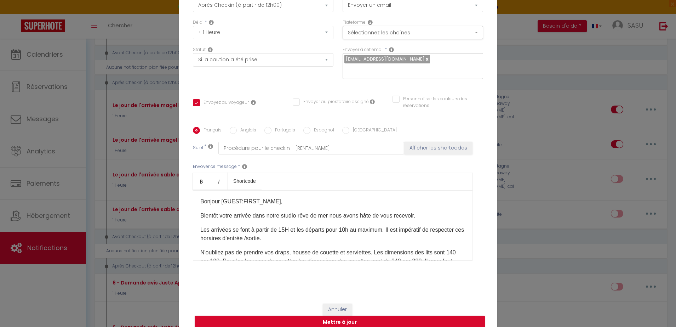
click at [245, 211] on p "Bientôt votre arrivée dans notre studio rêve de mer nous avons hâte de vous rec…" at bounding box center [332, 215] width 265 height 8
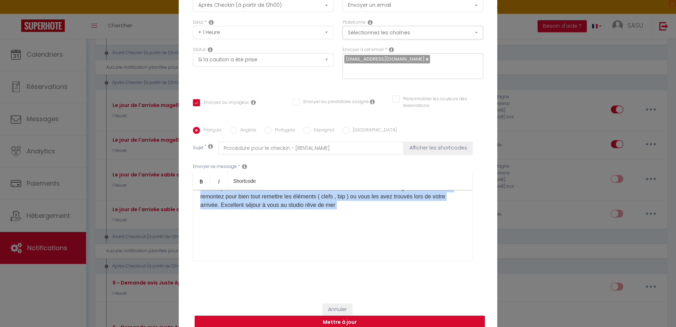
scroll to position [54, 0]
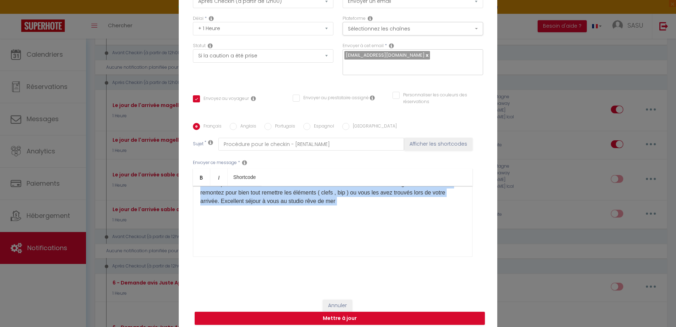
drag, startPoint x: 195, startPoint y: 210, endPoint x: 272, endPoint y: 349, distance: 158.5
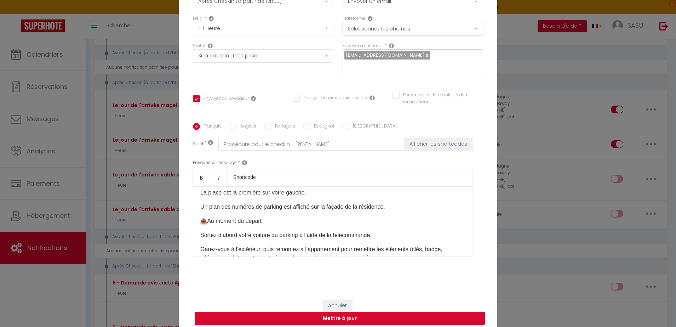
scroll to position [0, 0]
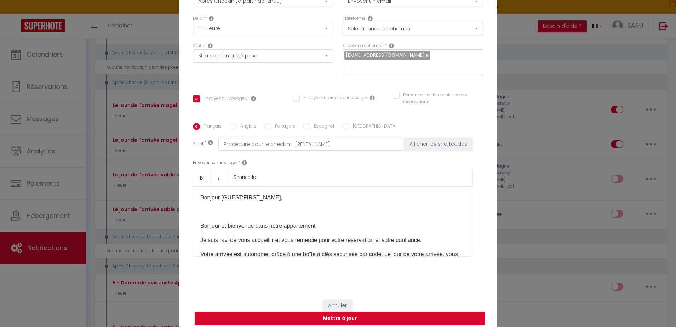
drag, startPoint x: 324, startPoint y: 219, endPoint x: 198, endPoint y: 205, distance: 126.7
click at [198, 205] on div "Bonjour [GUEST:FIRST_NAME], Bonjour et bienvenue dans notre appartement Je suis…" at bounding box center [332, 221] width 279 height 71
drag, startPoint x: 292, startPoint y: 194, endPoint x: 179, endPoint y: 189, distance: 113.0
click at [179, 189] on div "Titre * Le jour de l'arrivée magellan 3 booking Pour cet hébergement Sélectionn…" at bounding box center [338, 123] width 318 height 339
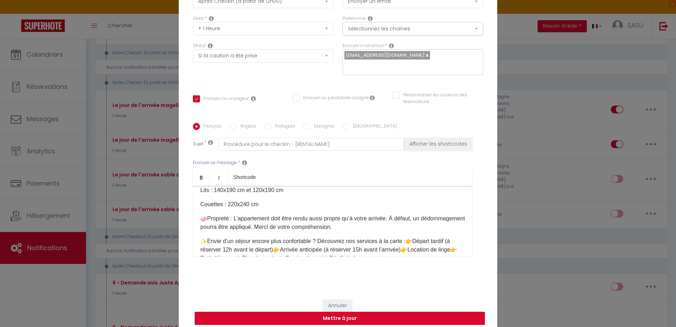
scroll to position [594, 0]
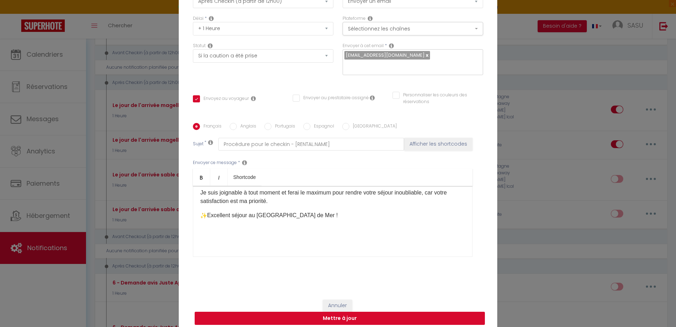
click at [308, 311] on button "Mettre à jour" at bounding box center [340, 317] width 290 height 13
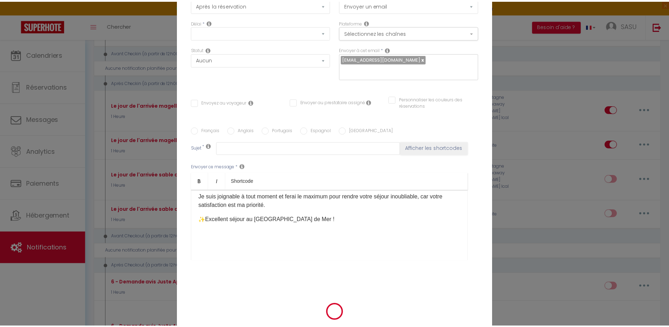
scroll to position [0, 0]
